Goal: Information Seeking & Learning: Learn about a topic

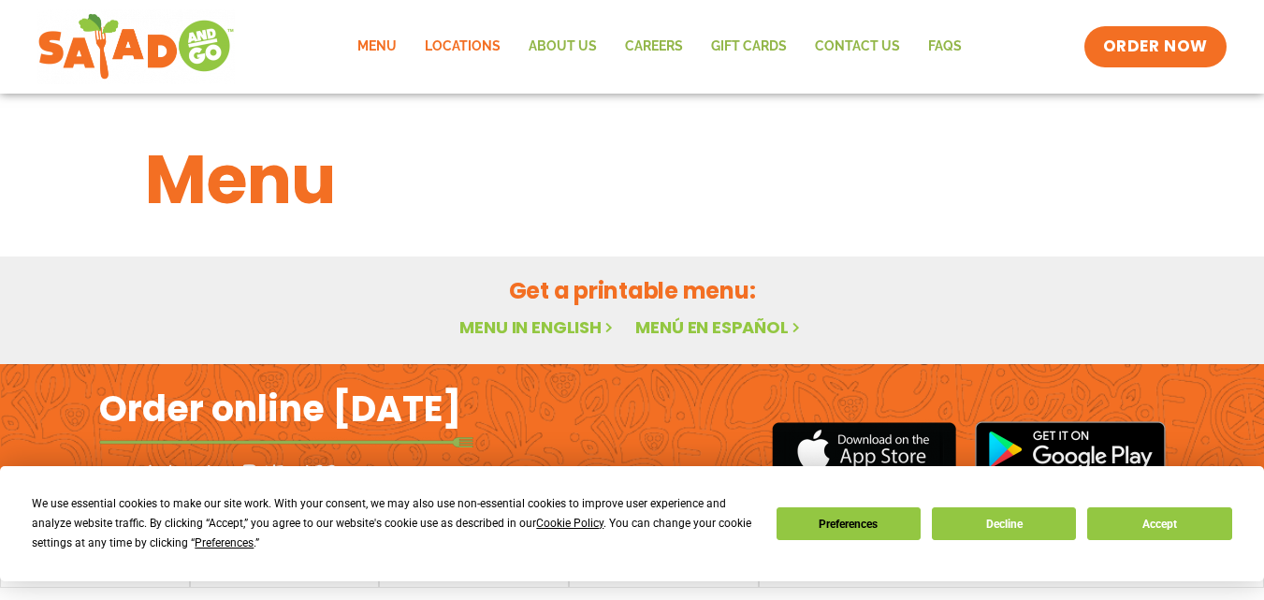
click at [485, 52] on link "Locations" at bounding box center [463, 46] width 104 height 43
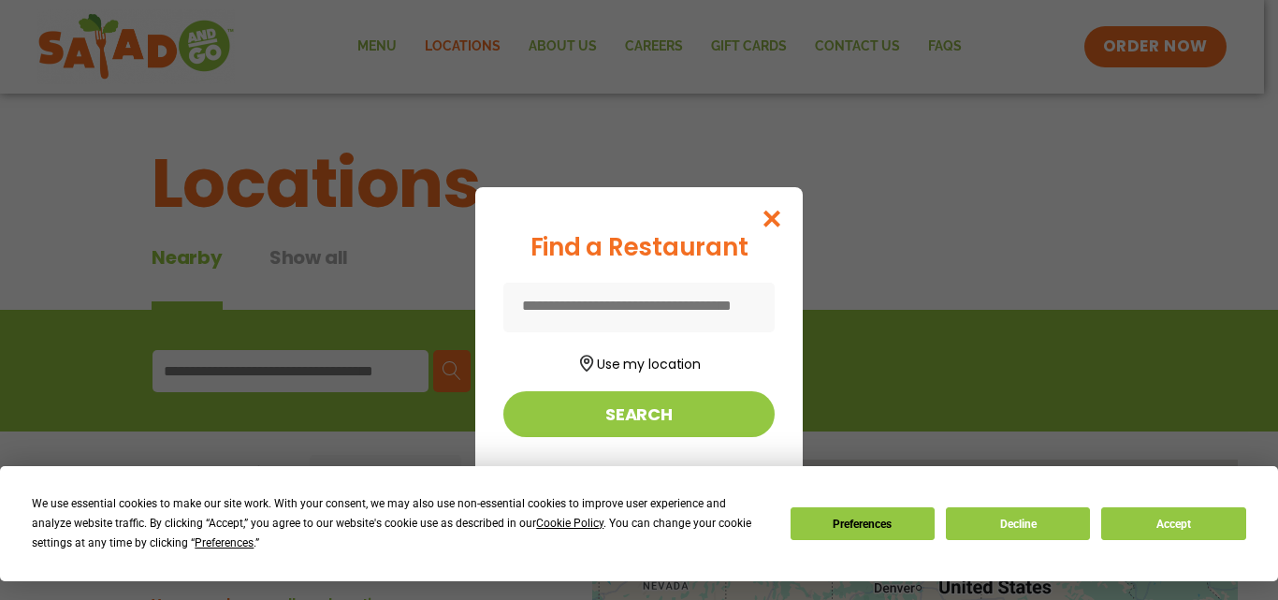
click at [675, 304] on input at bounding box center [639, 308] width 271 height 50
type input "**********"
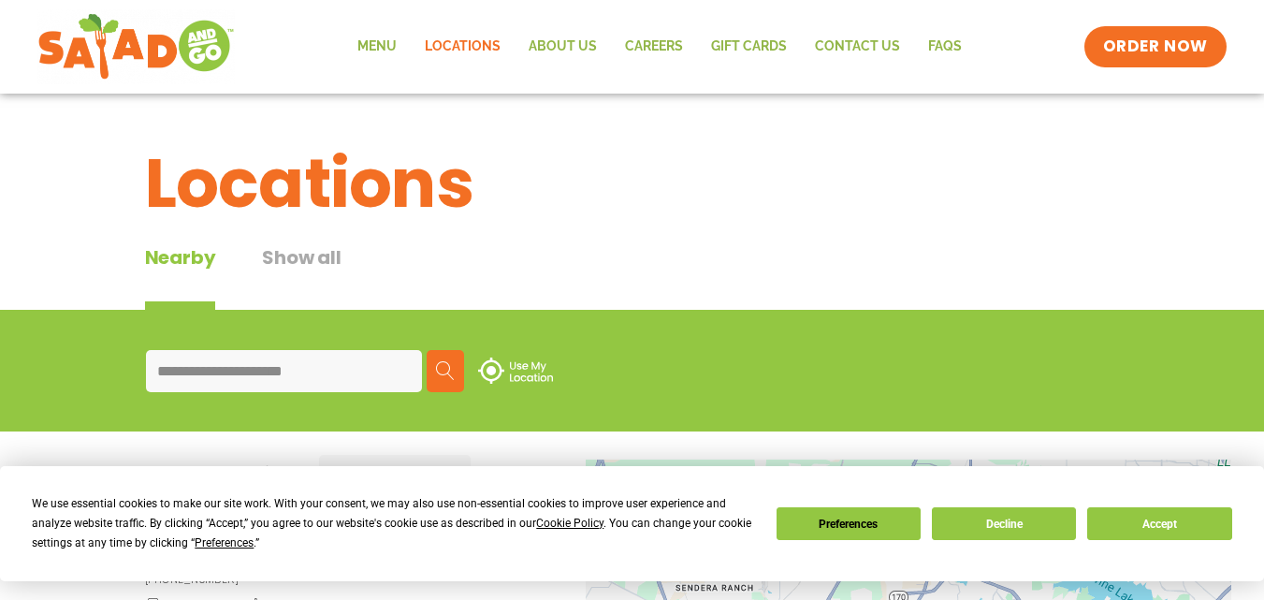
click at [487, 370] on img at bounding box center [515, 371] width 75 height 26
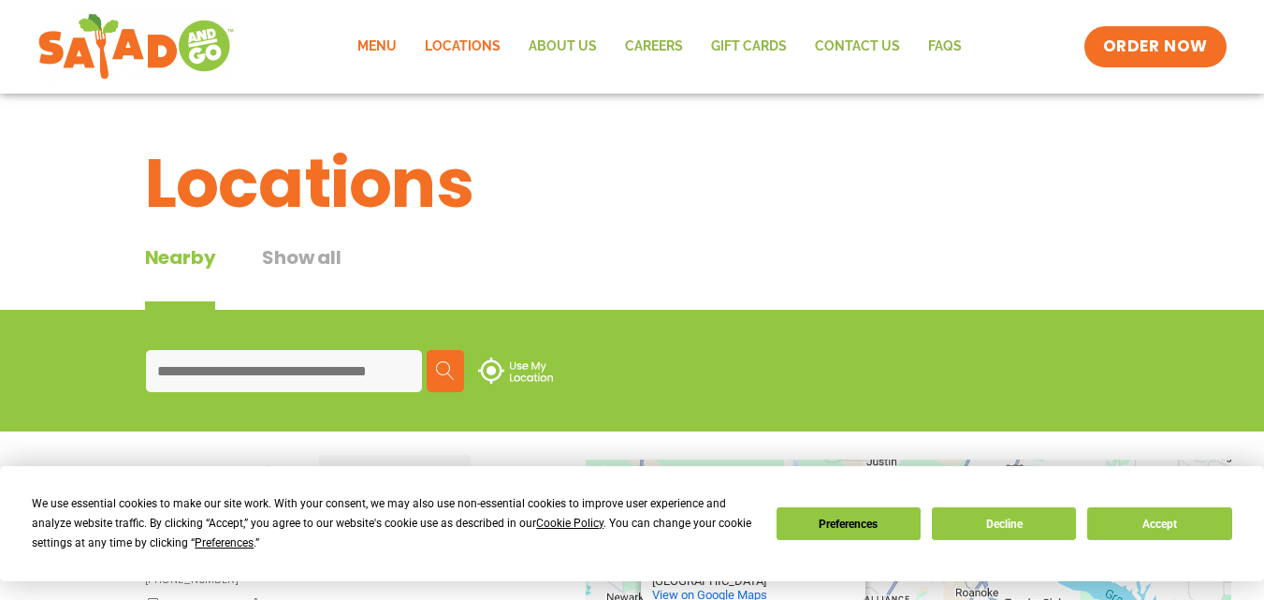
click at [372, 45] on link "Menu" at bounding box center [376, 46] width 67 height 43
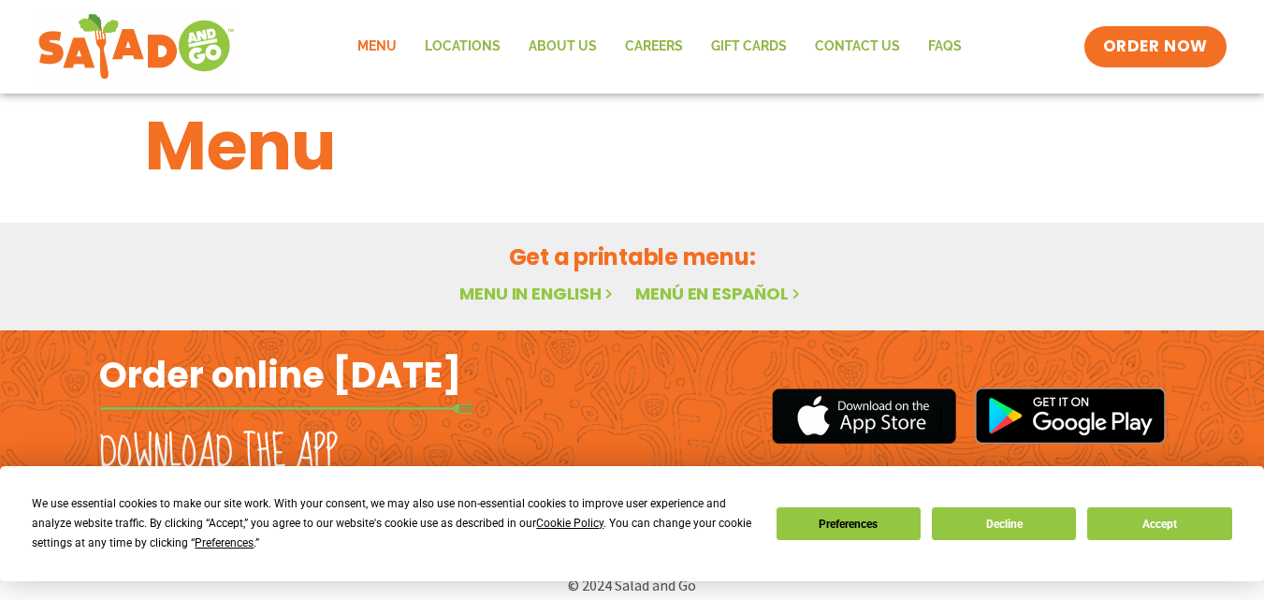
scroll to position [51, 0]
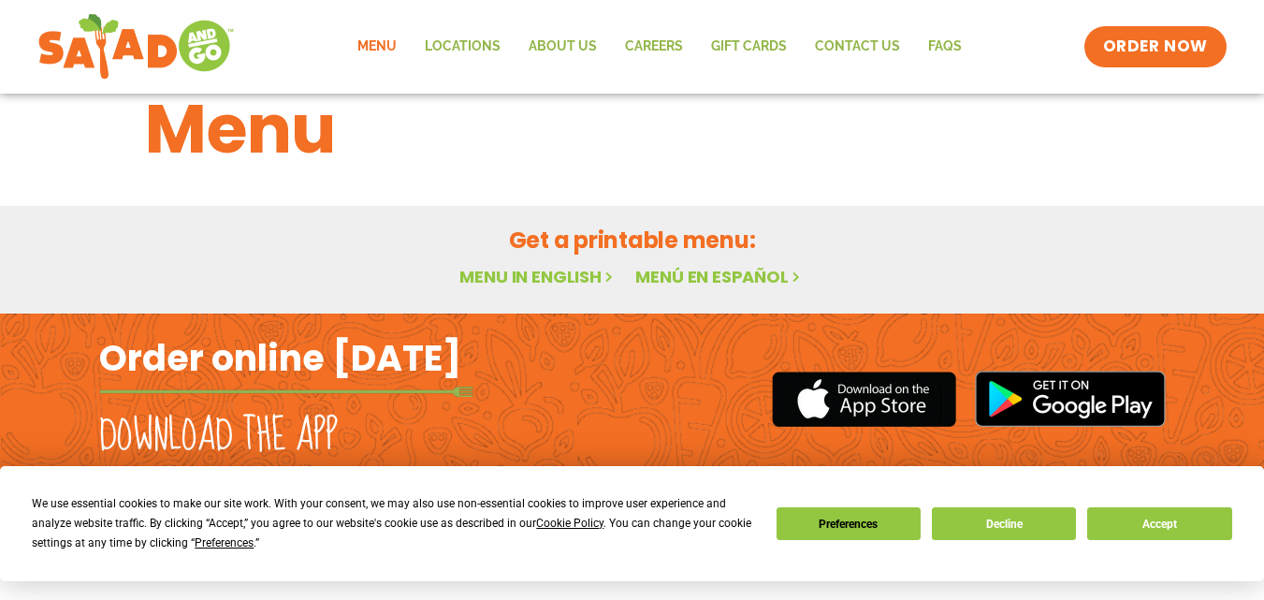
click at [735, 239] on h2 "Get a printable menu:" at bounding box center [632, 240] width 975 height 33
click at [663, 245] on h2 "Get a printable menu:" at bounding box center [632, 240] width 975 height 33
click at [495, 280] on link "Menu in English" at bounding box center [538, 276] width 157 height 23
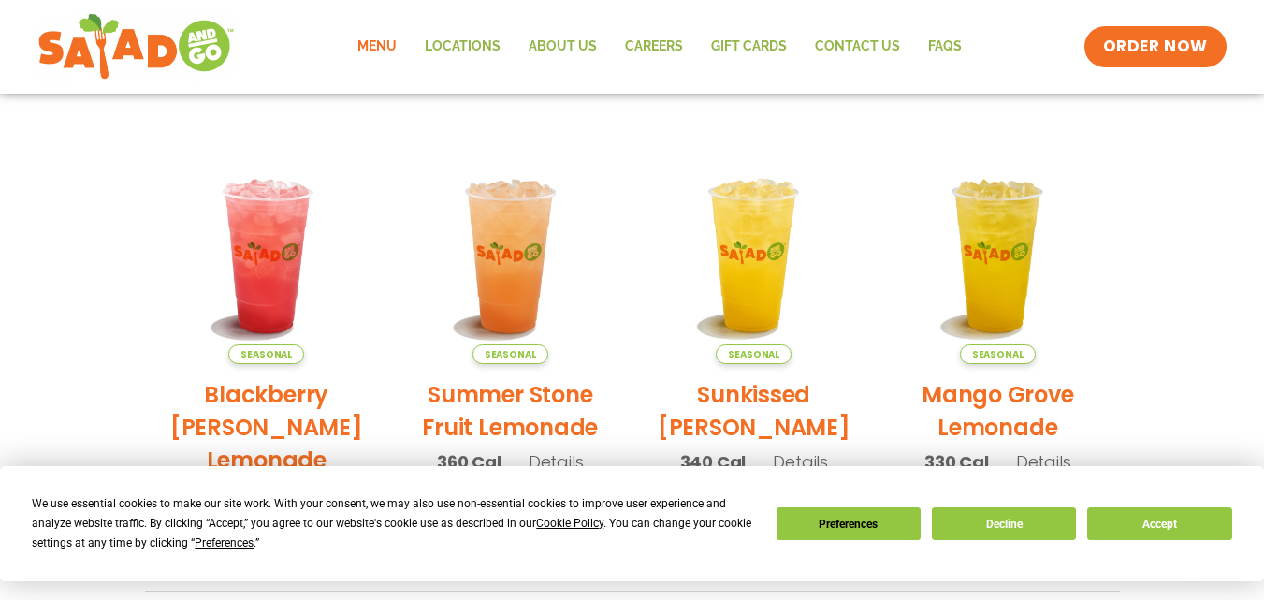
scroll to position [518, 0]
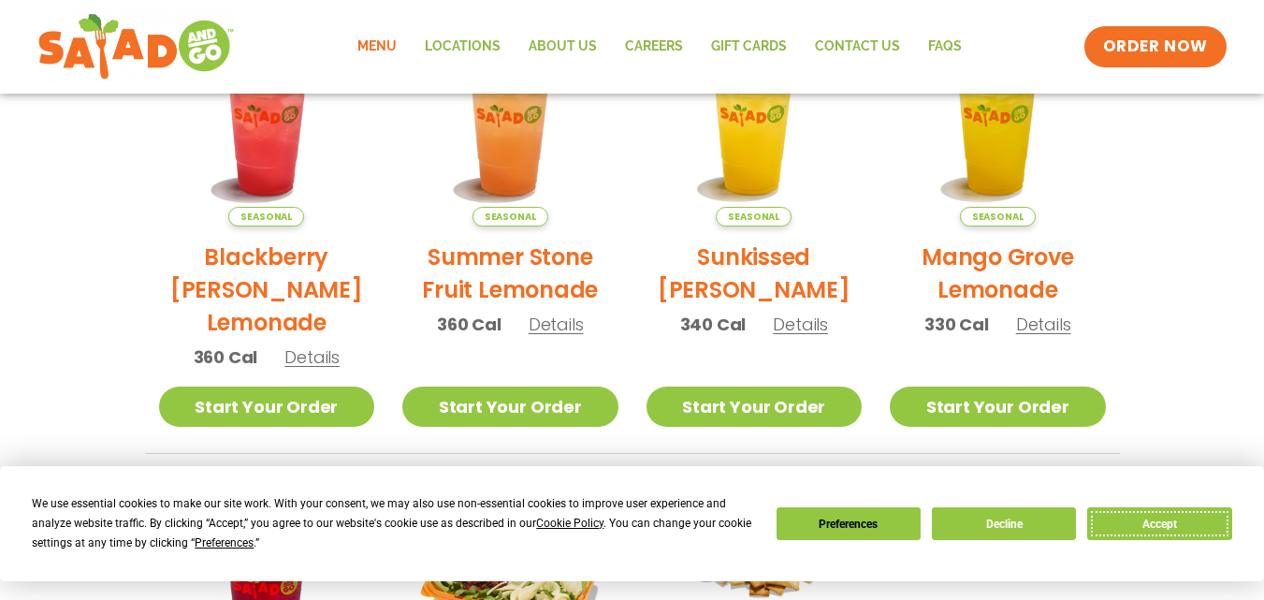
click at [1189, 530] on button "Accept" at bounding box center [1159, 523] width 144 height 33
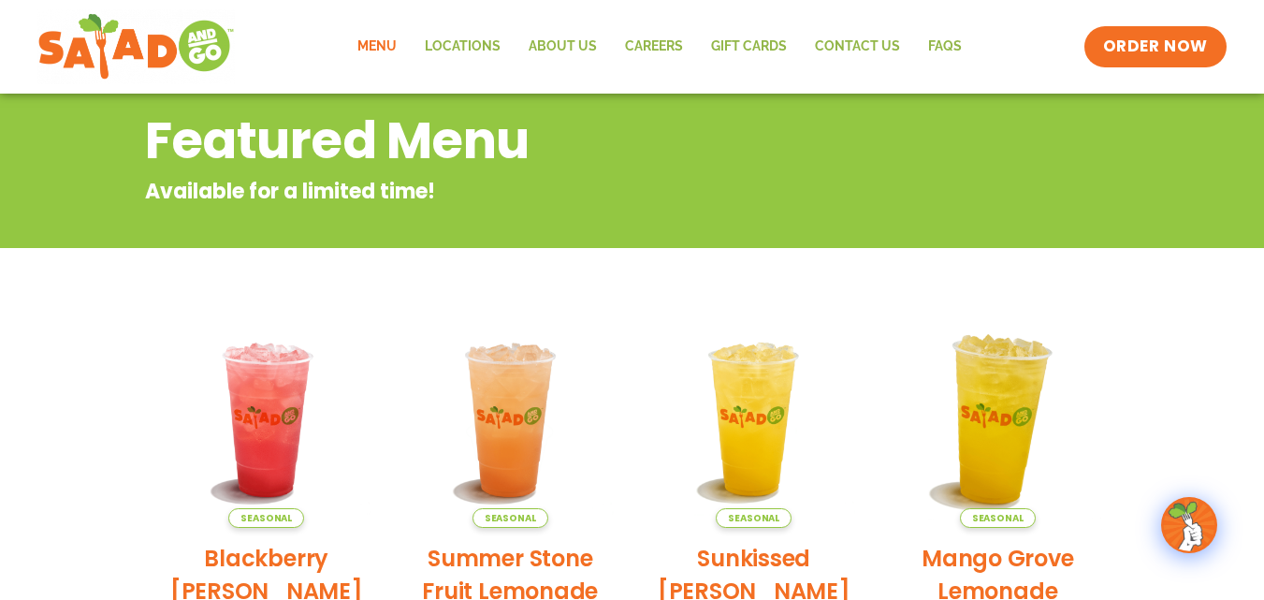
scroll to position [144, 0]
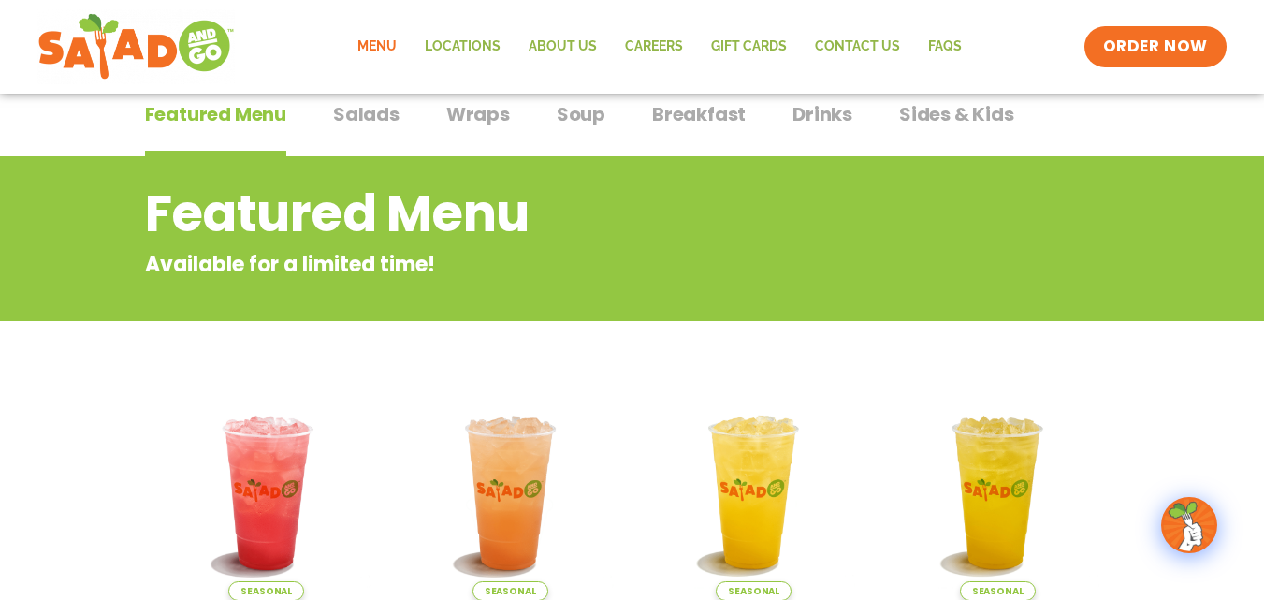
click at [386, 55] on link "Menu" at bounding box center [376, 46] width 67 height 43
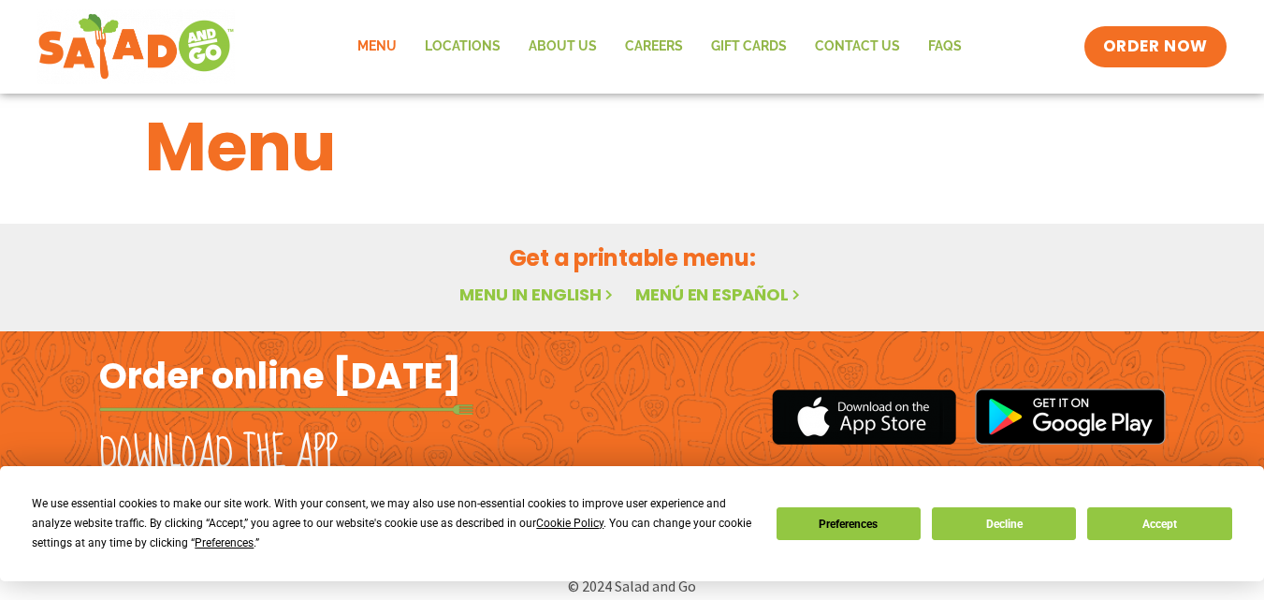
scroll to position [51, 0]
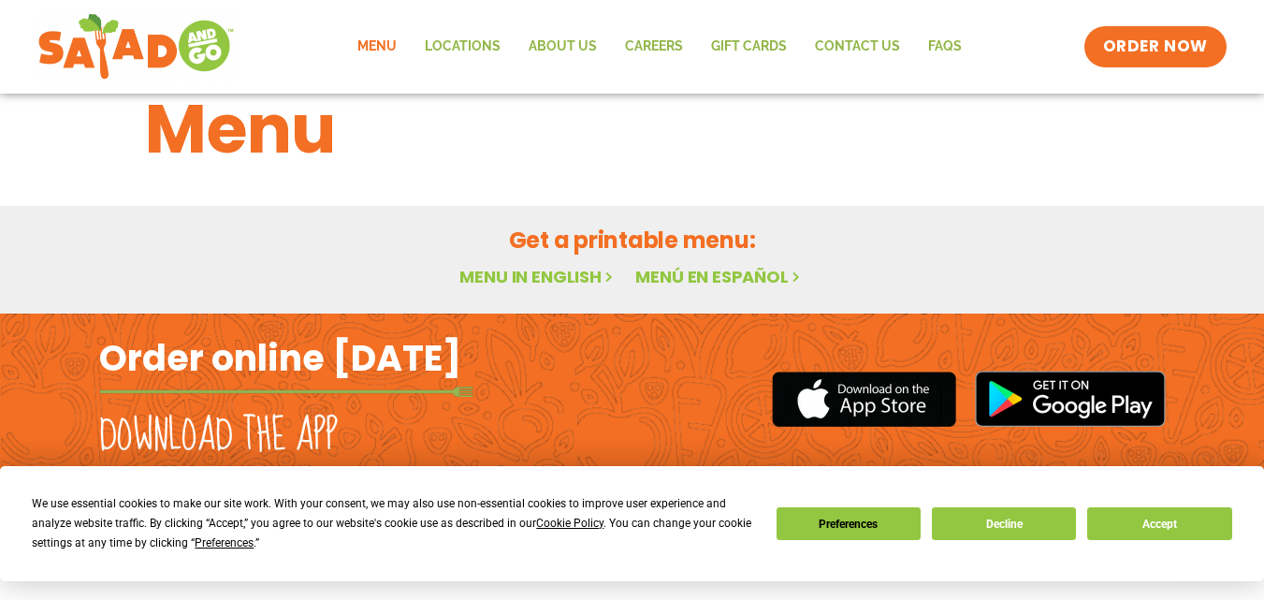
click at [522, 284] on link "Menu in English" at bounding box center [538, 276] width 157 height 23
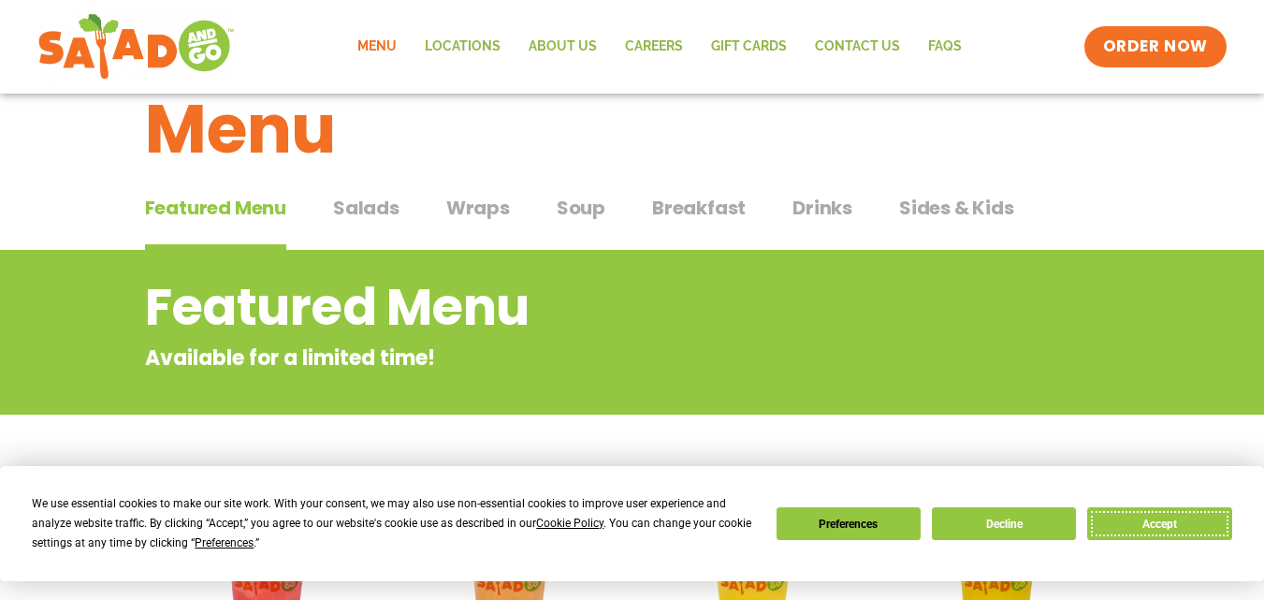
click at [1161, 529] on button "Accept" at bounding box center [1159, 523] width 144 height 33
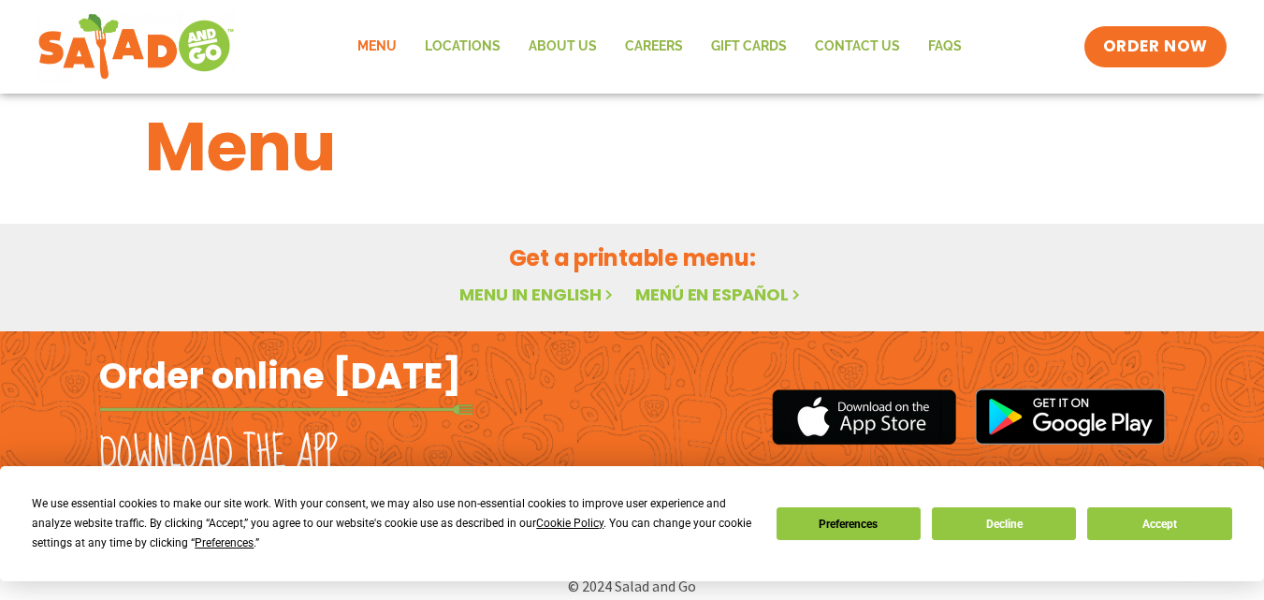
scroll to position [51, 0]
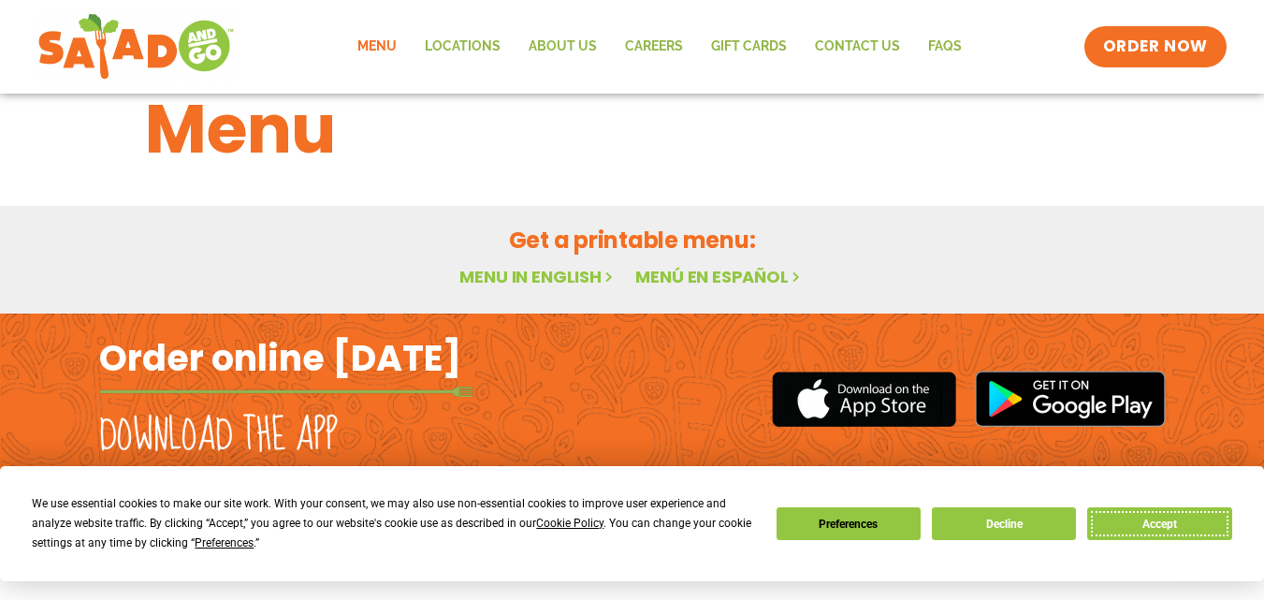
click at [1160, 523] on button "Accept" at bounding box center [1159, 523] width 144 height 33
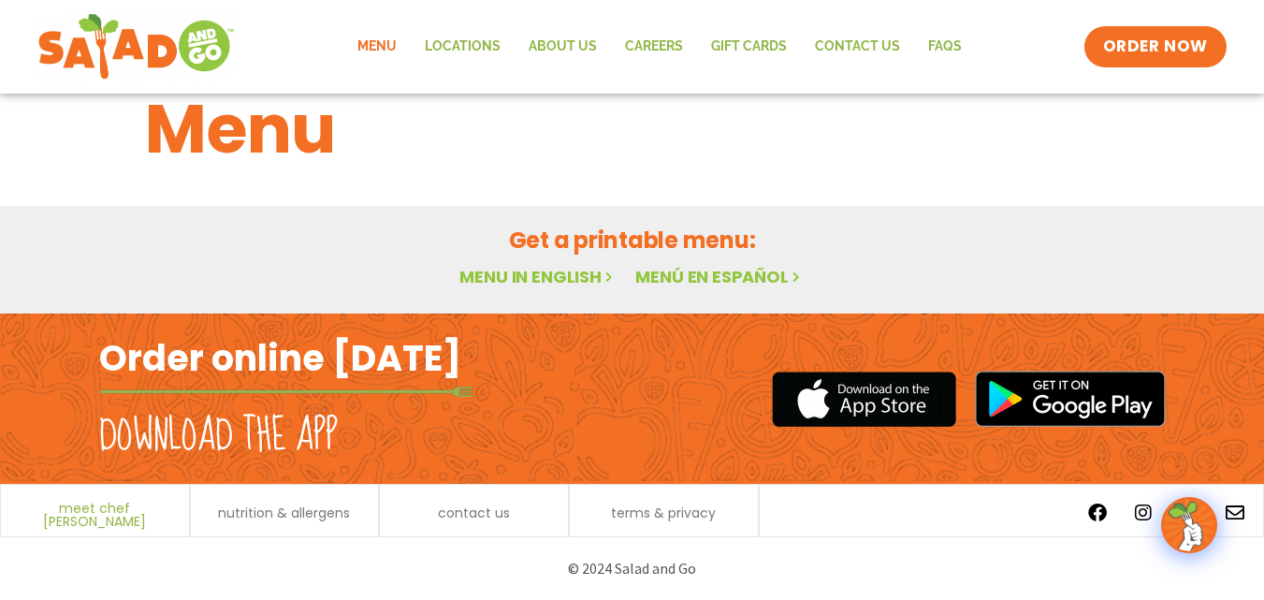
click at [107, 508] on span "meet chef [PERSON_NAME]" at bounding box center [94, 515] width 169 height 26
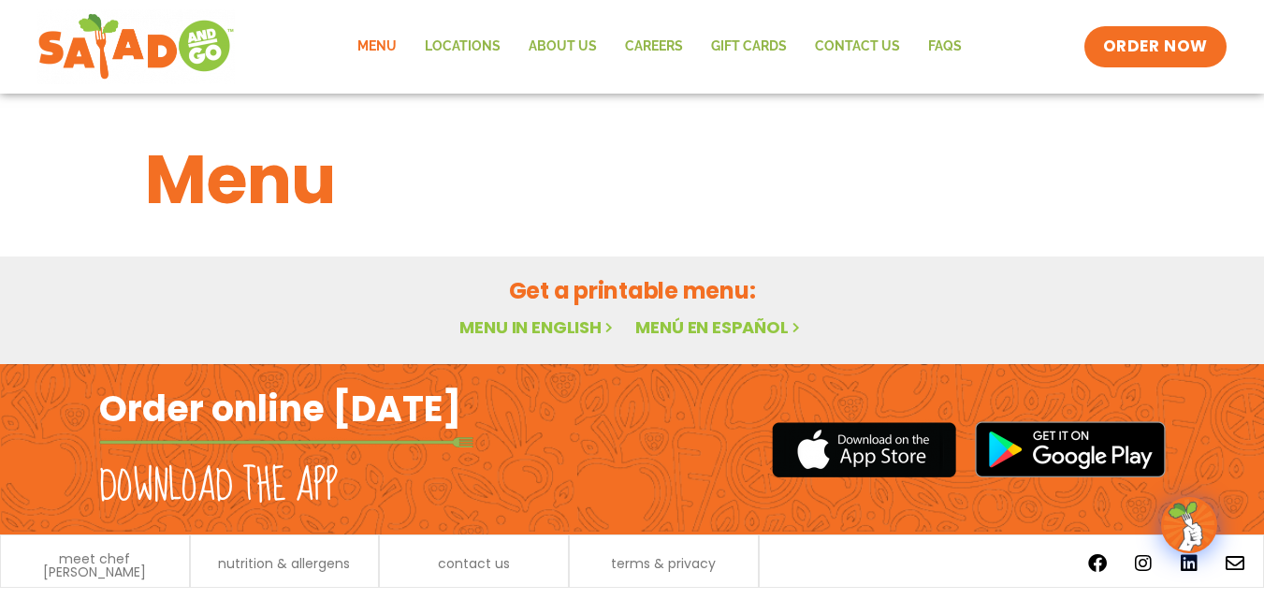
click at [538, 330] on link "Menu in English" at bounding box center [538, 326] width 157 height 23
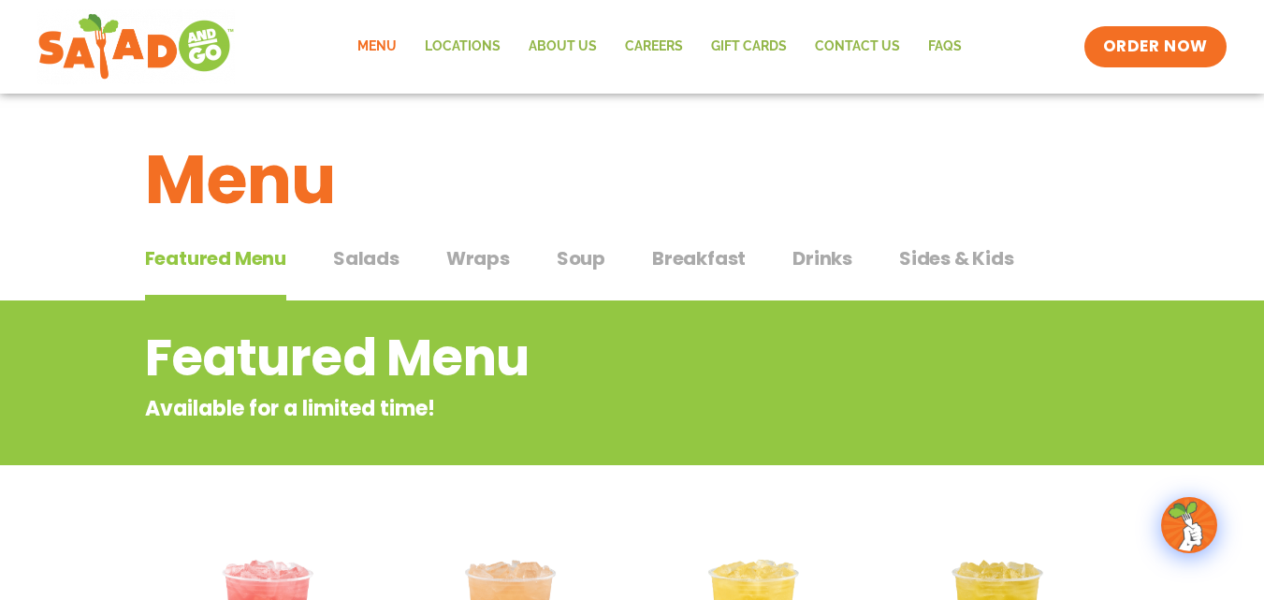
click at [371, 265] on span "Salads" at bounding box center [366, 258] width 66 height 28
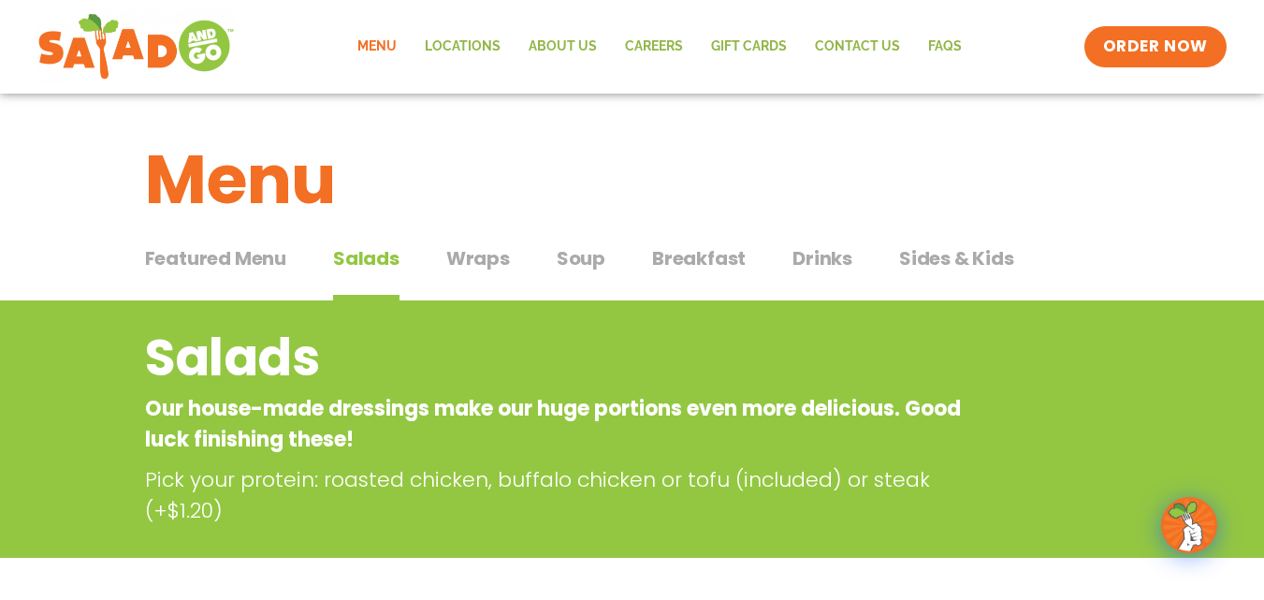
click at [478, 255] on span "Wraps" at bounding box center [478, 258] width 64 height 28
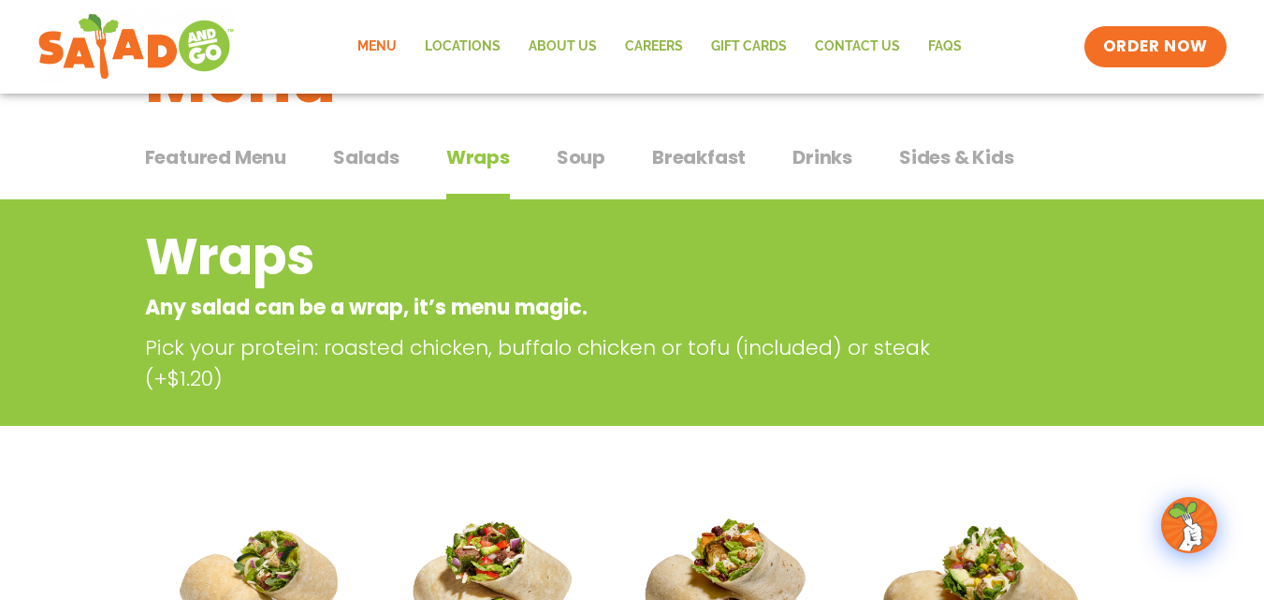
scroll to position [94, 0]
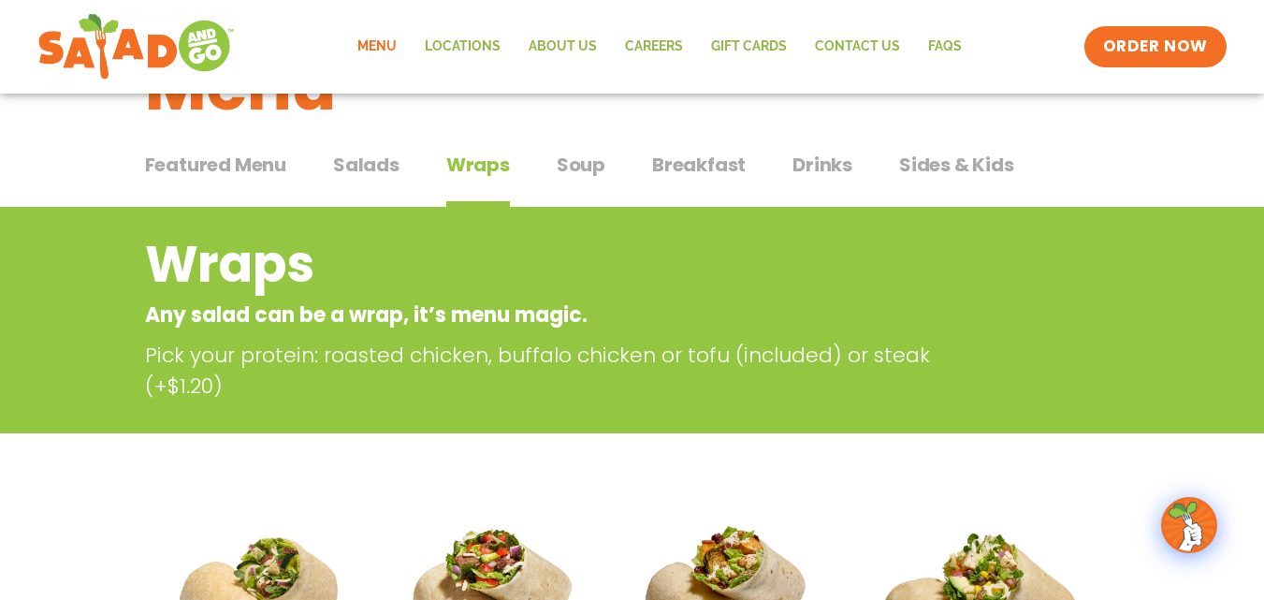
click at [585, 161] on span "Soup" at bounding box center [581, 165] width 49 height 28
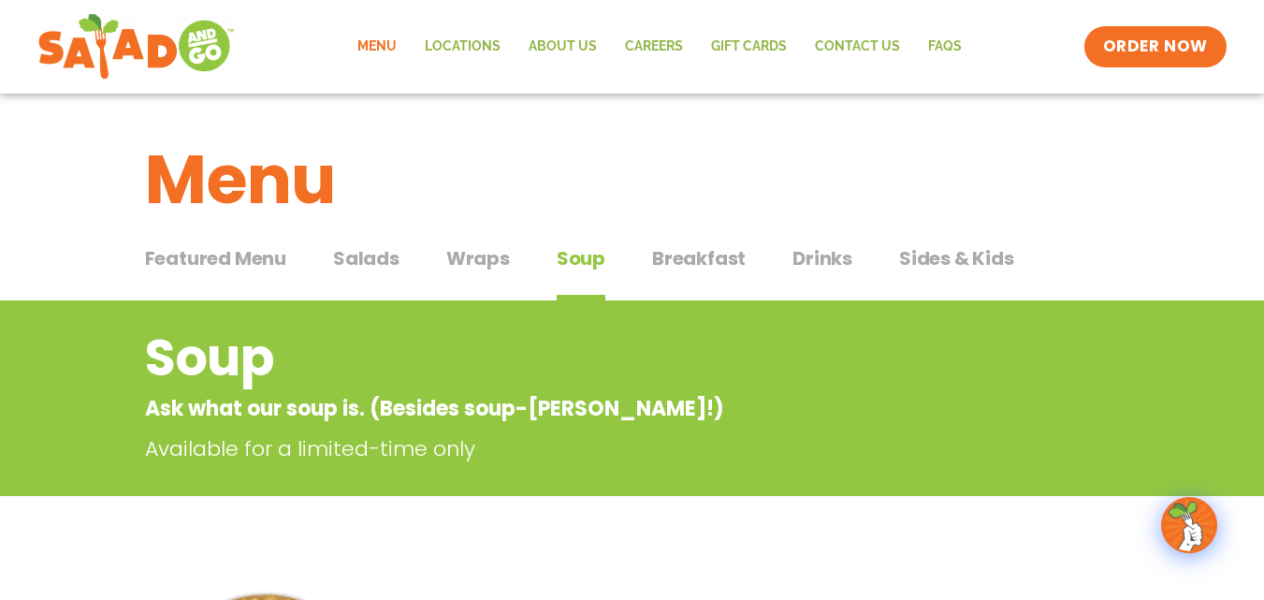
click at [697, 248] on span "Breakfast" at bounding box center [699, 258] width 94 height 28
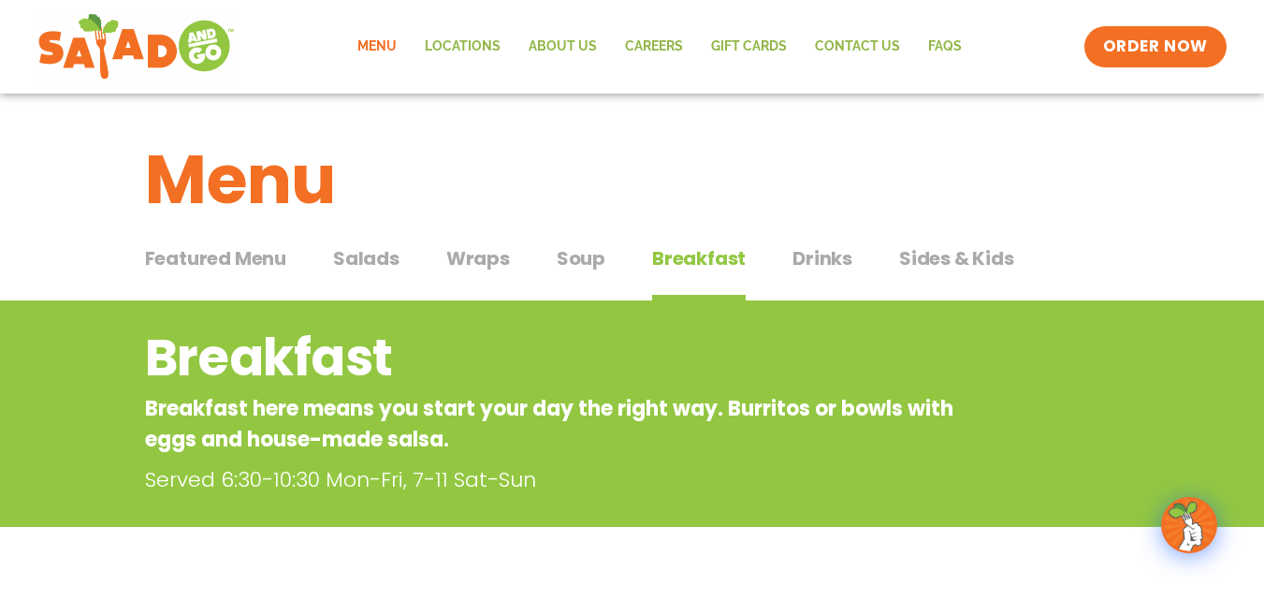
click at [840, 258] on span "Drinks" at bounding box center [823, 258] width 60 height 28
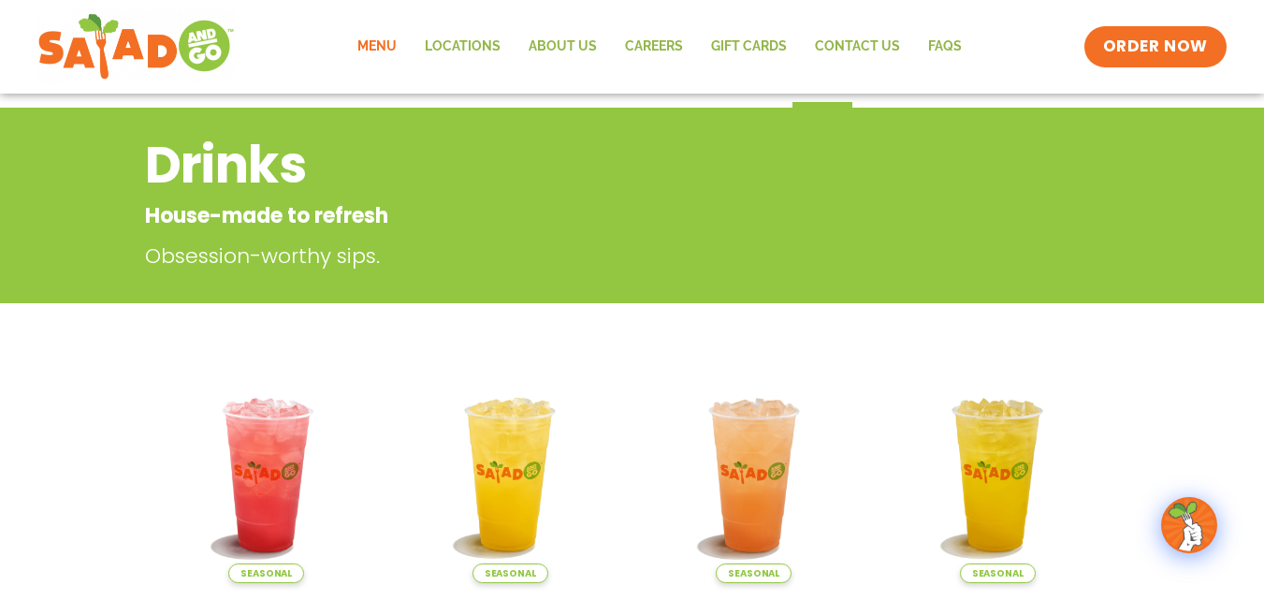
scroll to position [187, 0]
